Goal: Check status

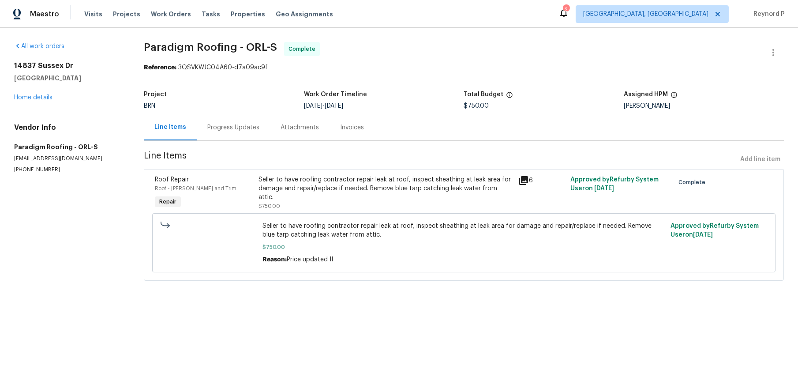
click at [233, 131] on div "Progress Updates" at bounding box center [233, 127] width 52 height 9
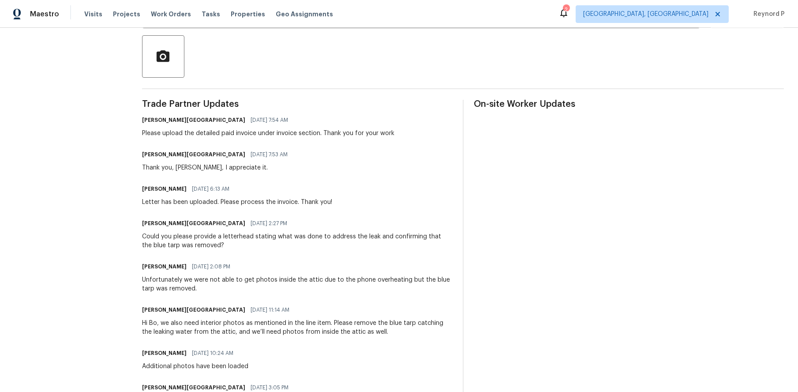
scroll to position [200, 0]
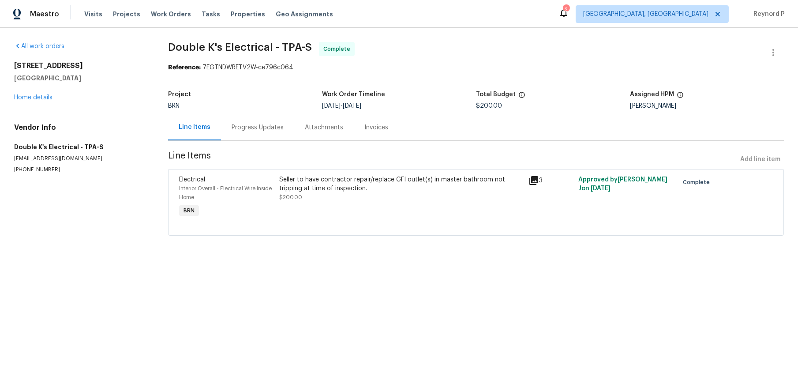
click at [245, 130] on div "Progress Updates" at bounding box center [258, 127] width 52 height 9
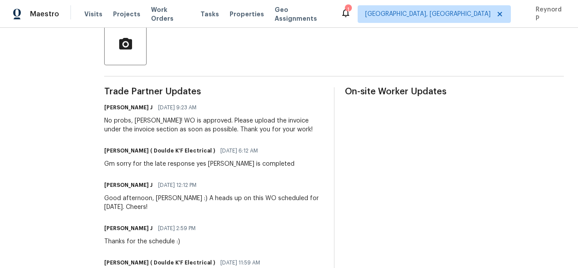
scroll to position [212, 0]
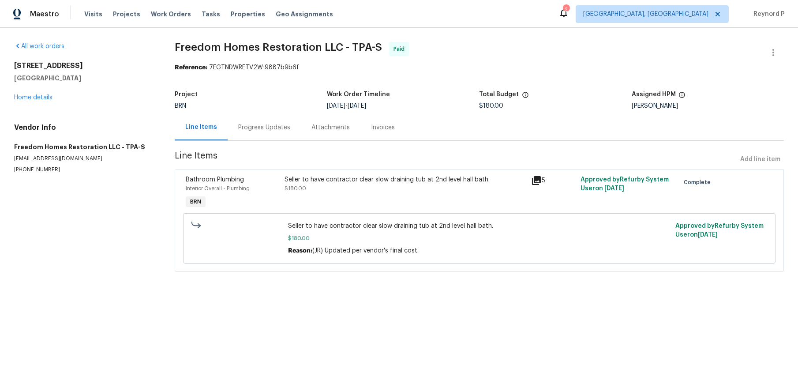
click at [250, 127] on div "Progress Updates" at bounding box center [264, 127] width 52 height 9
